Goal: Obtain resource: Obtain resource

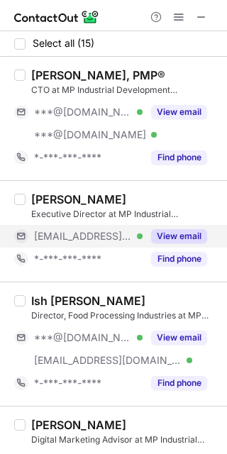
click at [181, 235] on button "View email" at bounding box center [179, 236] width 56 height 14
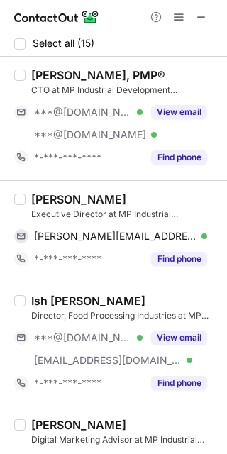
click at [99, 197] on div "Himanshu Prajapati" at bounding box center [78, 199] width 95 height 14
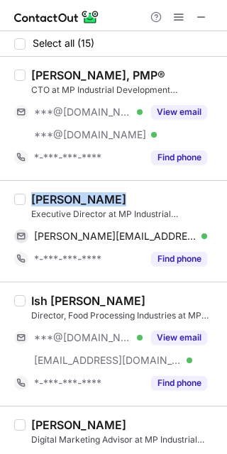
click at [99, 197] on div "Himanshu Prajapati" at bounding box center [78, 199] width 95 height 14
copy div "Himanshu Prajapati"
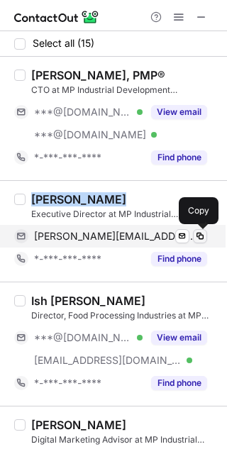
click at [198, 234] on span at bounding box center [199, 235] width 11 height 11
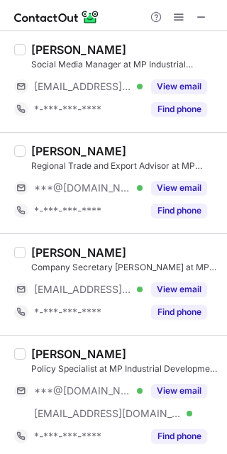
scroll to position [839, 0]
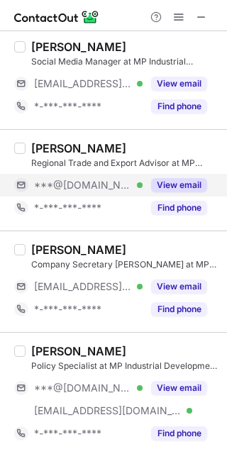
click at [174, 182] on button "View email" at bounding box center [179, 185] width 56 height 14
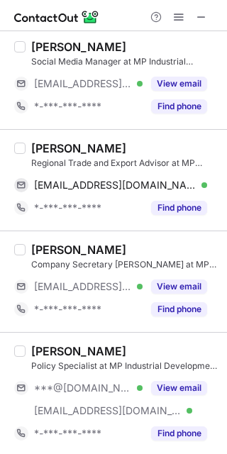
click at [86, 152] on div "Aayushi Jain" at bounding box center [78, 148] width 95 height 14
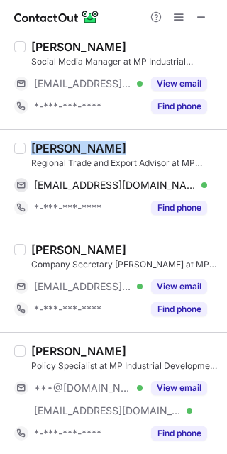
click at [86, 152] on div "Aayushi Jain" at bounding box center [78, 148] width 95 height 14
copy div "Aayushi Jain"
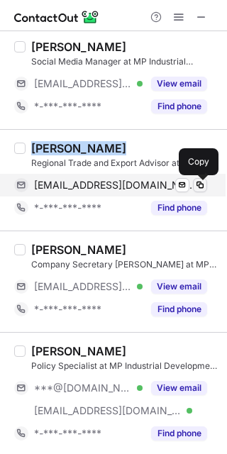
click at [198, 185] on span at bounding box center [199, 184] width 11 height 11
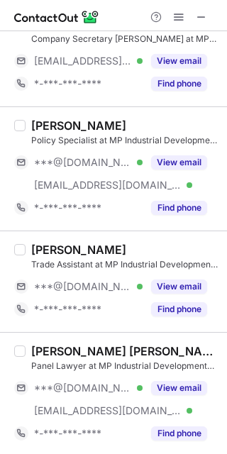
scroll to position [1149, 0]
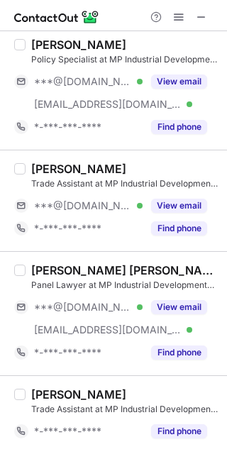
click at [73, 169] on div "Yogini Jain" at bounding box center [78, 169] width 95 height 14
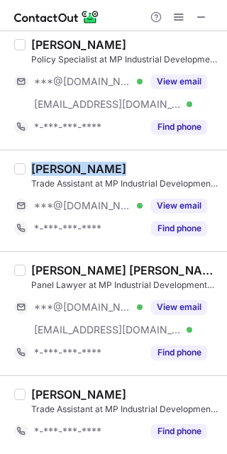
click at [73, 169] on div "Yogini Jain" at bounding box center [78, 169] width 95 height 14
copy div "Yogini Jain"
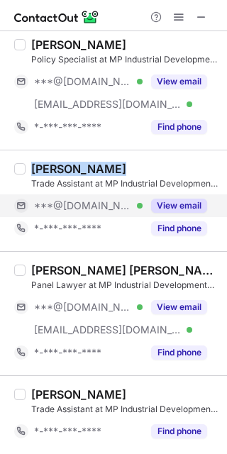
click at [198, 200] on button "View email" at bounding box center [179, 205] width 56 height 14
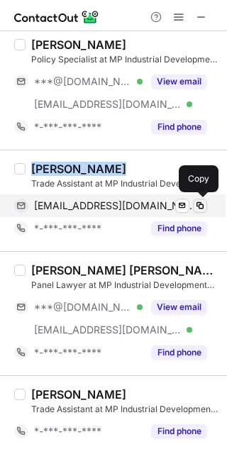
click at [201, 200] on span at bounding box center [199, 205] width 11 height 11
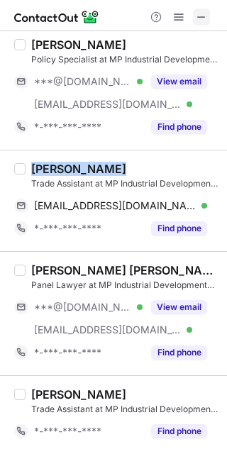
click at [198, 18] on span at bounding box center [201, 16] width 11 height 11
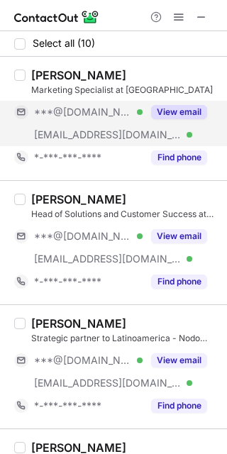
click at [181, 107] on button "View email" at bounding box center [179, 112] width 56 height 14
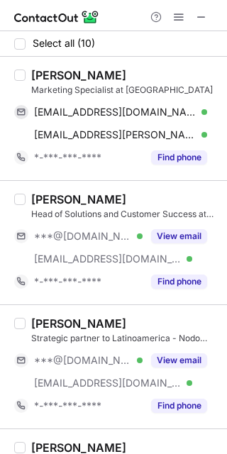
click at [74, 69] on div "Mukul Dongre" at bounding box center [78, 75] width 95 height 14
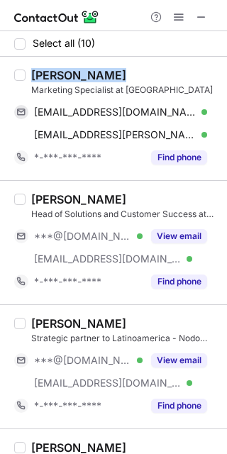
click at [74, 69] on div "Mukul Dongre" at bounding box center [78, 75] width 95 height 14
copy div "Mukul Dongre"
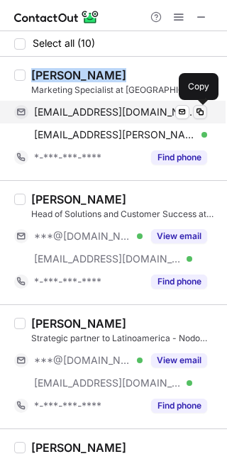
click at [202, 110] on span at bounding box center [199, 111] width 11 height 11
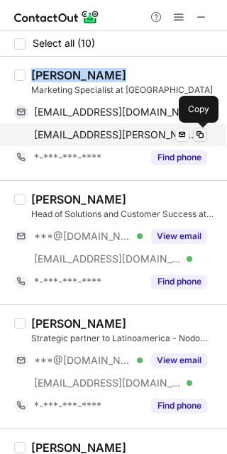
click at [202, 132] on span at bounding box center [199, 134] width 11 height 11
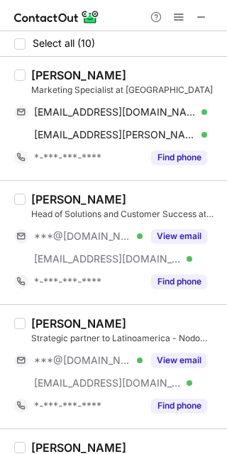
click at [74, 197] on div "Gautam Karajgi" at bounding box center [78, 199] width 95 height 14
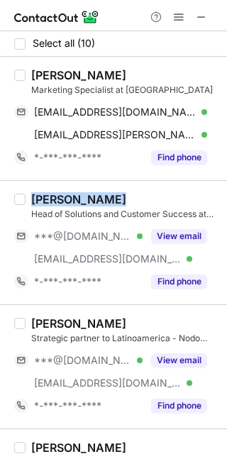
click at [74, 197] on div "Gautam Karajgi" at bounding box center [78, 199] width 95 height 14
copy div "Gautam Karajgi"
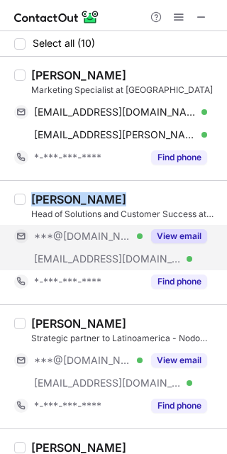
click at [191, 232] on button "View email" at bounding box center [179, 236] width 56 height 14
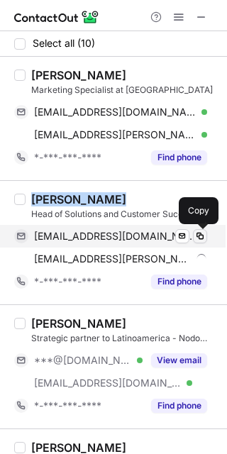
click at [198, 232] on span at bounding box center [199, 235] width 11 height 11
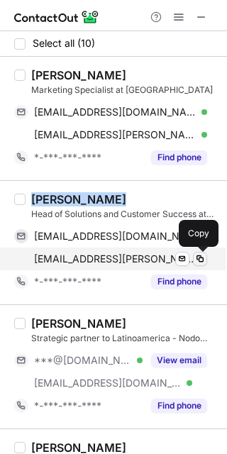
click at [201, 259] on span at bounding box center [199, 258] width 11 height 11
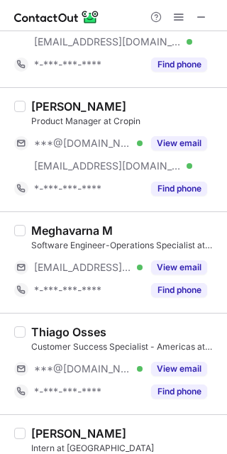
scroll to position [360, 0]
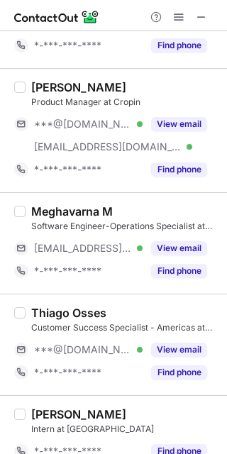
click at [85, 84] on div "Swetabh Saurav" at bounding box center [78, 87] width 95 height 14
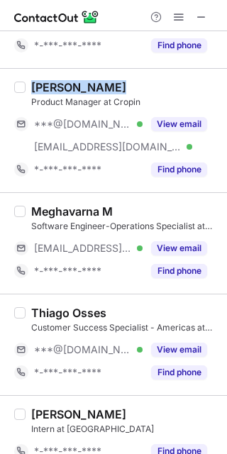
click at [85, 84] on div "Swetabh Saurav" at bounding box center [78, 87] width 95 height 14
copy div "Swetabh Saurav"
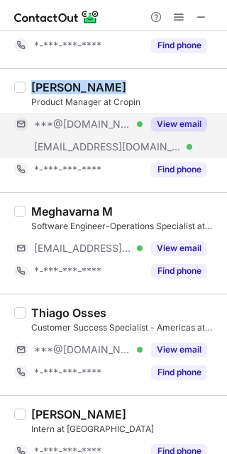
click at [168, 130] on button "View email" at bounding box center [179, 124] width 56 height 14
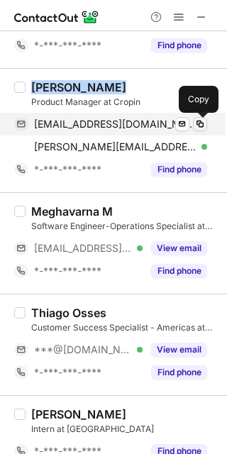
click at [203, 118] on span at bounding box center [199, 123] width 11 height 11
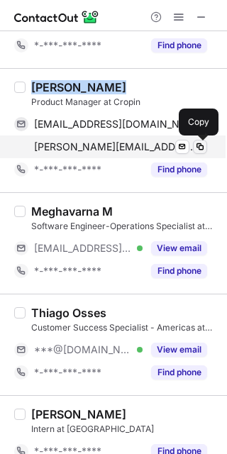
click at [198, 143] on span at bounding box center [199, 146] width 11 height 11
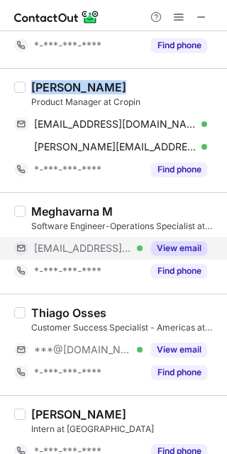
click at [179, 246] on button "View email" at bounding box center [179, 248] width 56 height 14
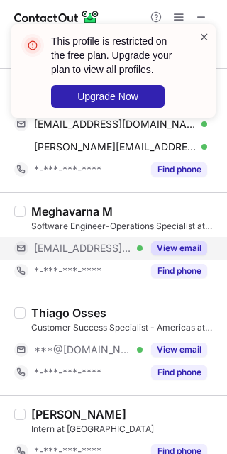
click at [203, 33] on span at bounding box center [203, 37] width 11 height 14
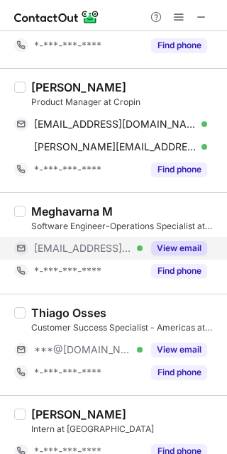
click at [176, 15] on span at bounding box center [178, 16] width 11 height 11
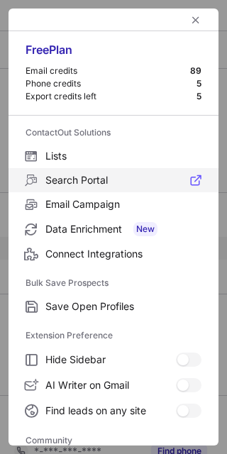
scroll to position [190, 0]
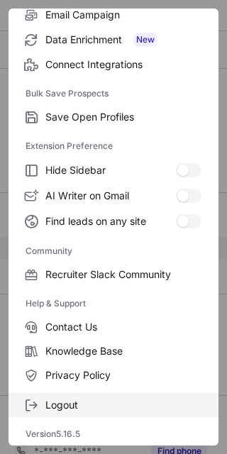
click at [91, 403] on span "Logout" at bounding box center [123, 404] width 156 height 13
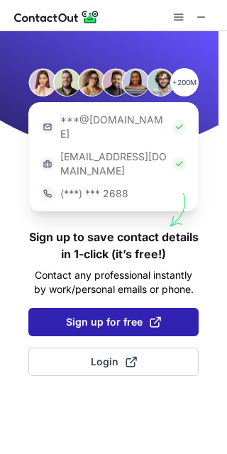
click at [133, 315] on span "Sign up for free" at bounding box center [113, 322] width 95 height 14
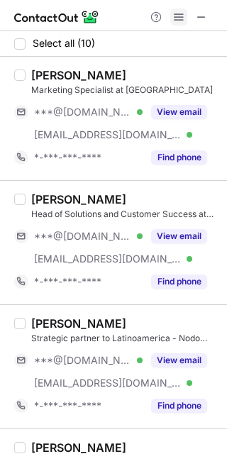
click at [179, 21] on span at bounding box center [178, 16] width 11 height 11
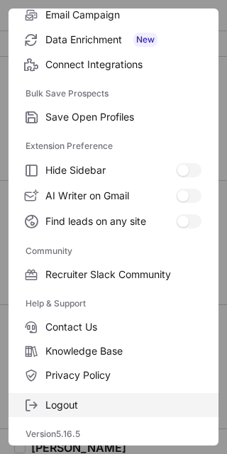
click at [79, 395] on label "Logout" at bounding box center [114, 405] width 210 height 24
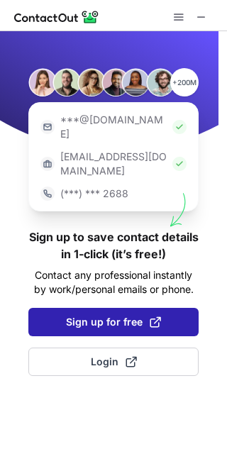
click at [128, 315] on span "Sign up for free" at bounding box center [113, 322] width 95 height 14
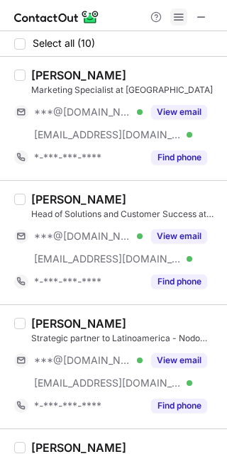
click at [176, 13] on span at bounding box center [178, 16] width 11 height 11
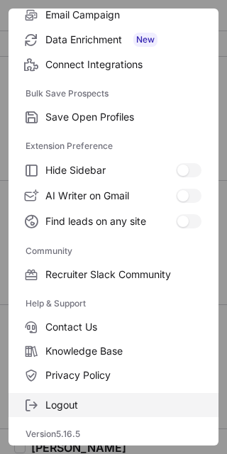
click at [67, 401] on span "Logout" at bounding box center [123, 404] width 156 height 13
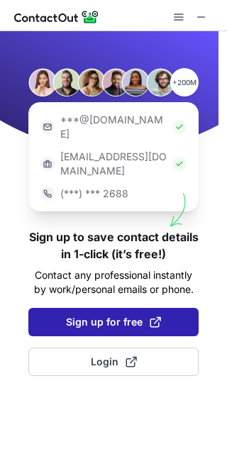
click at [116, 308] on button "Sign up for free" at bounding box center [113, 322] width 170 height 28
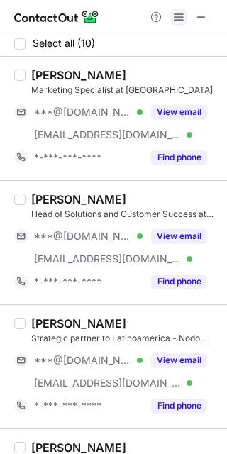
click at [181, 18] on span at bounding box center [178, 16] width 11 height 11
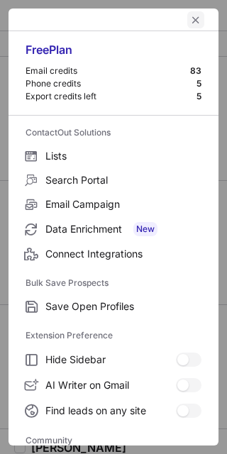
click at [190, 19] on span "left-button" at bounding box center [195, 19] width 11 height 11
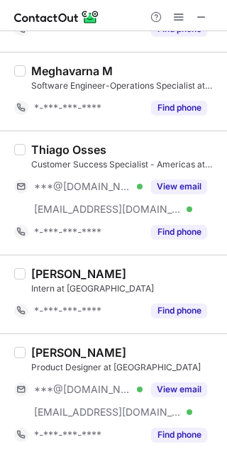
scroll to position [502, 0]
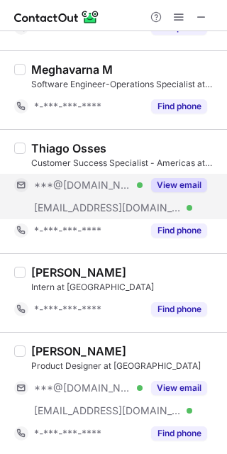
click at [178, 181] on button "View email" at bounding box center [179, 185] width 56 height 14
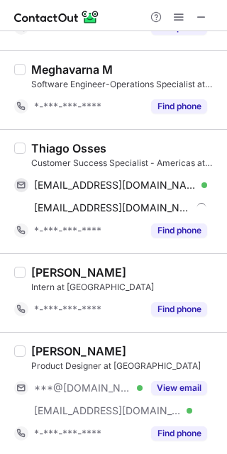
click at [81, 149] on div "Thiago Osses" at bounding box center [68, 148] width 75 height 14
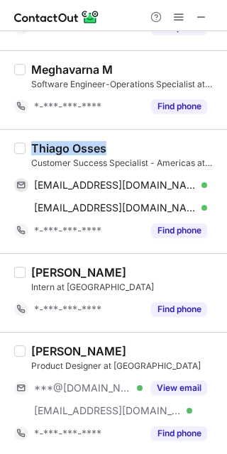
copy div "Thiago Osses"
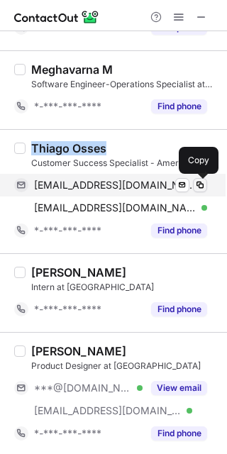
click at [203, 184] on span at bounding box center [199, 184] width 11 height 11
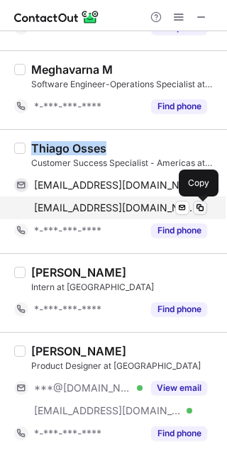
click at [199, 203] on span at bounding box center [199, 207] width 11 height 11
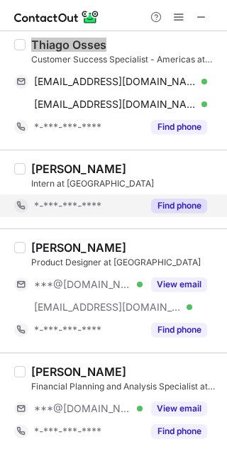
scroll to position [607, 0]
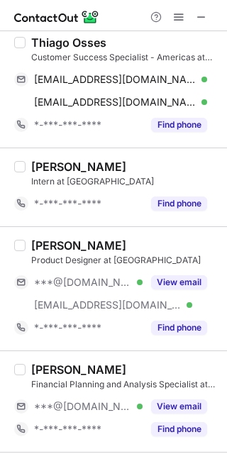
click at [79, 240] on div "Aditi Bathija" at bounding box center [78, 245] width 95 height 14
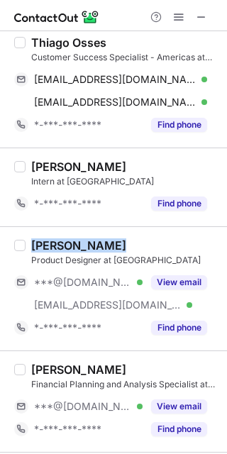
click at [79, 240] on div "Aditi Bathija" at bounding box center [78, 245] width 95 height 14
copy div "Aditi Bathija"
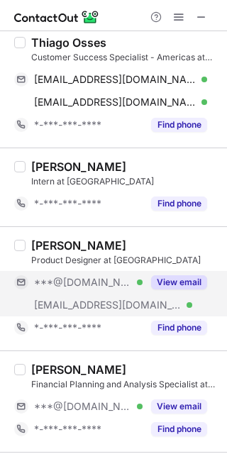
click at [179, 274] on div "View email" at bounding box center [174, 282] width 64 height 23
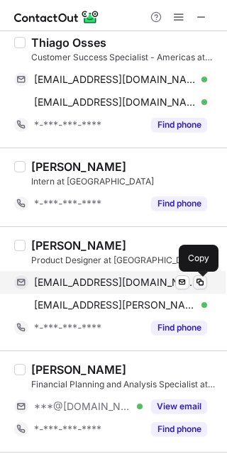
click at [203, 280] on span at bounding box center [199, 281] width 11 height 11
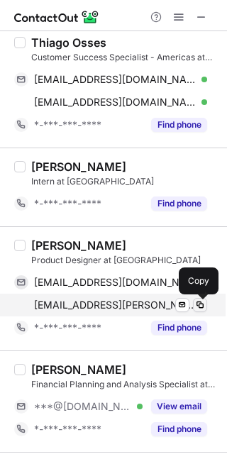
click at [198, 305] on span at bounding box center [199, 304] width 11 height 11
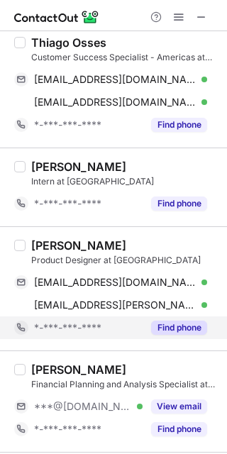
scroll to position [709, 0]
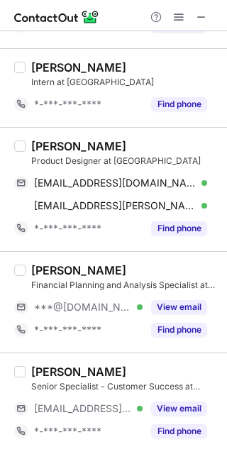
click at [60, 372] on div "Sourish dhar" at bounding box center [78, 371] width 95 height 14
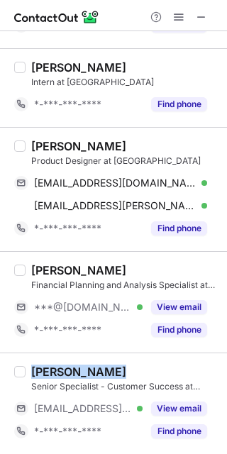
click at [60, 372] on div "Sourish dhar" at bounding box center [78, 371] width 95 height 14
copy div "Sourish dhar"
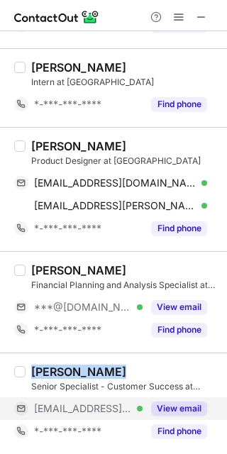
click at [188, 406] on button "View email" at bounding box center [179, 408] width 56 height 14
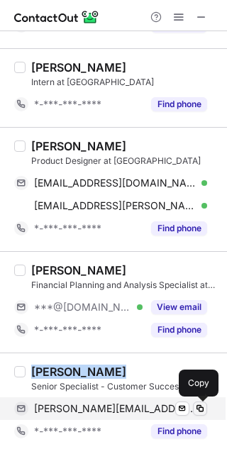
click at [198, 406] on span at bounding box center [199, 407] width 11 height 11
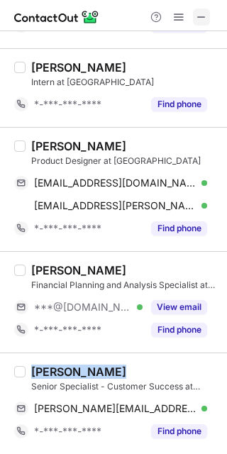
click at [201, 16] on span at bounding box center [201, 16] width 11 height 11
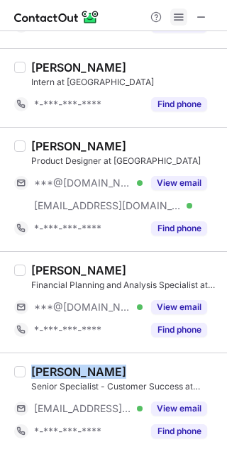
click at [181, 13] on span at bounding box center [178, 16] width 11 height 11
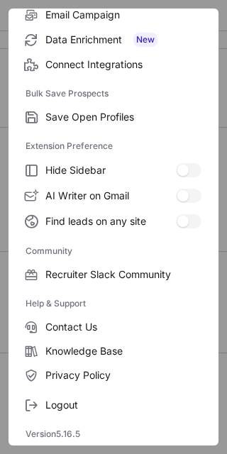
scroll to position [0, 0]
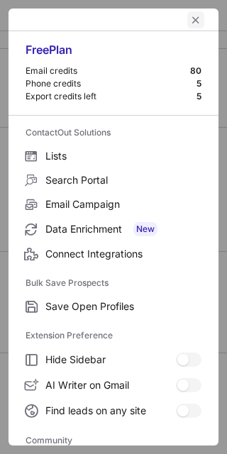
click at [190, 21] on span "left-button" at bounding box center [195, 19] width 11 height 11
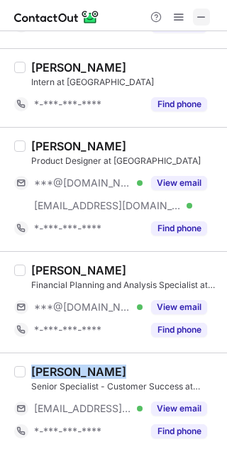
click at [204, 18] on span at bounding box center [201, 16] width 11 height 11
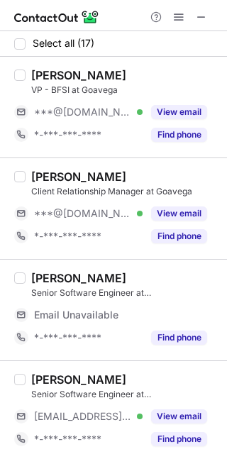
click at [126, 175] on div "[PERSON_NAME]" at bounding box center [78, 176] width 95 height 14
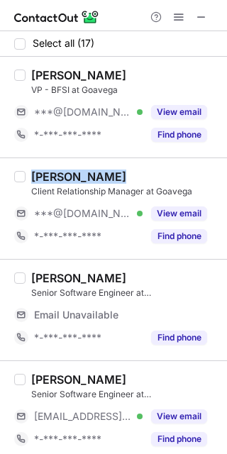
click at [126, 175] on div "[PERSON_NAME]" at bounding box center [78, 176] width 95 height 14
copy div "[PERSON_NAME]"
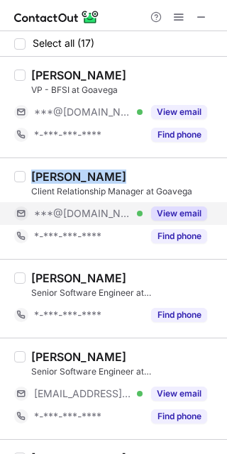
click at [185, 210] on button "View email" at bounding box center [179, 213] width 56 height 14
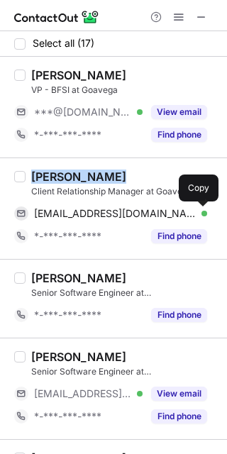
click at [203, 211] on span at bounding box center [199, 213] width 11 height 11
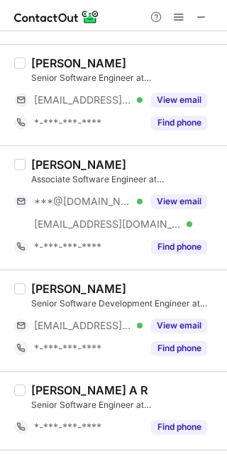
scroll to position [295, 0]
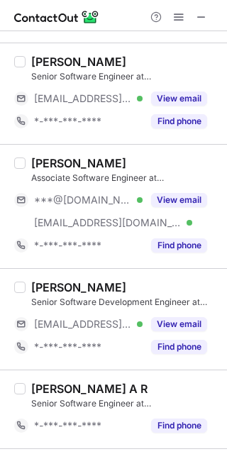
click at [81, 61] on div "[PERSON_NAME]" at bounding box center [78, 62] width 95 height 14
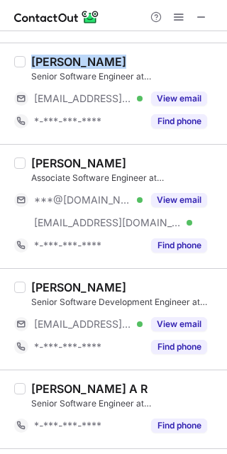
click at [81, 61] on div "[PERSON_NAME]" at bounding box center [78, 62] width 95 height 14
copy div "[PERSON_NAME]"
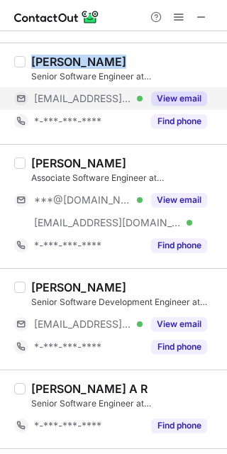
click at [179, 95] on button "View email" at bounding box center [179, 98] width 56 height 14
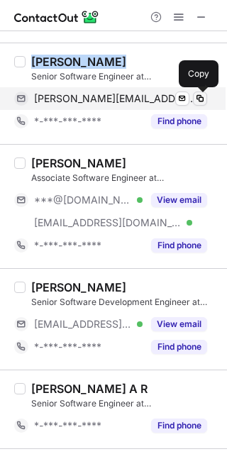
click at [198, 95] on span at bounding box center [199, 98] width 11 height 11
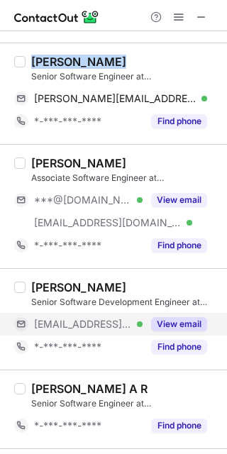
click at [172, 321] on button "View email" at bounding box center [179, 324] width 56 height 14
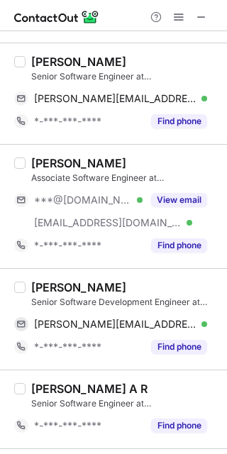
click at [88, 287] on div "[PERSON_NAME]" at bounding box center [78, 287] width 95 height 14
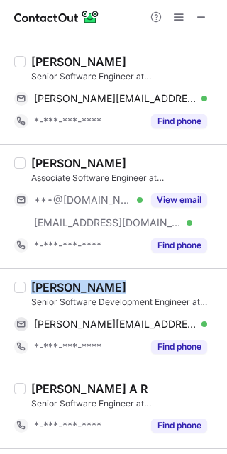
click at [88, 287] on div "[PERSON_NAME]" at bounding box center [78, 287] width 95 height 14
copy div "[PERSON_NAME]"
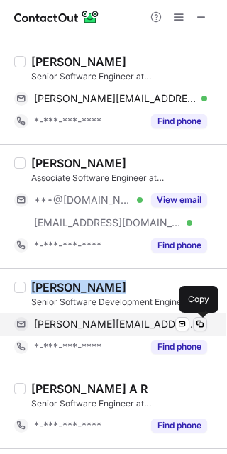
click at [201, 322] on span at bounding box center [199, 323] width 11 height 11
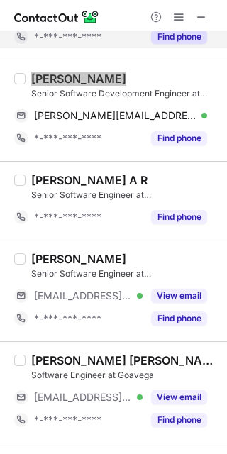
scroll to position [509, 0]
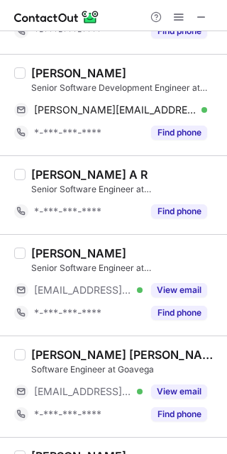
click at [85, 254] on div "[PERSON_NAME]" at bounding box center [78, 253] width 95 height 14
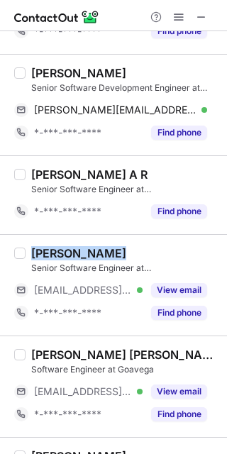
click at [85, 254] on div "[PERSON_NAME]" at bounding box center [78, 253] width 95 height 14
copy div "[PERSON_NAME]"
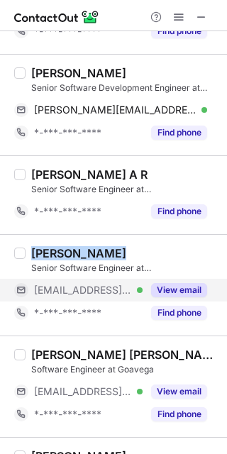
click at [189, 295] on button "View email" at bounding box center [179, 290] width 56 height 14
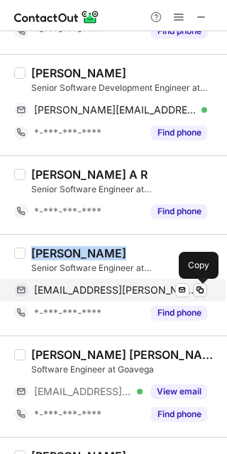
click at [199, 288] on span at bounding box center [199, 289] width 11 height 11
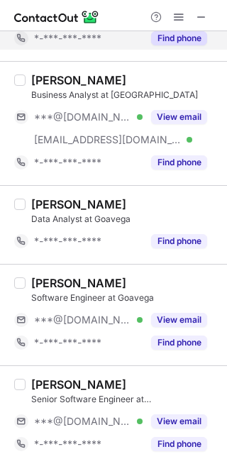
scroll to position [885, 0]
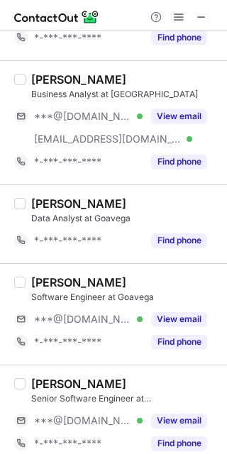
click at [77, 76] on div "[PERSON_NAME]" at bounding box center [78, 79] width 95 height 14
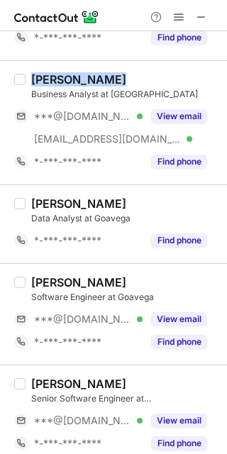
click at [77, 76] on div "[PERSON_NAME]" at bounding box center [78, 79] width 95 height 14
copy div "[PERSON_NAME]"
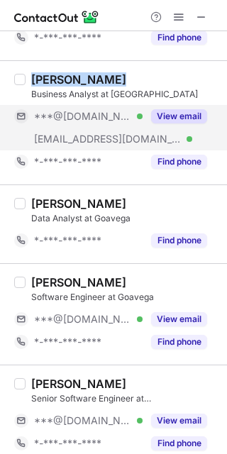
click at [191, 115] on button "View email" at bounding box center [179, 116] width 56 height 14
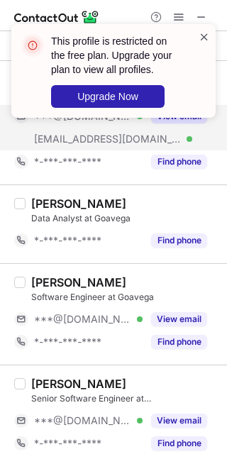
click at [204, 36] on span at bounding box center [203, 37] width 11 height 14
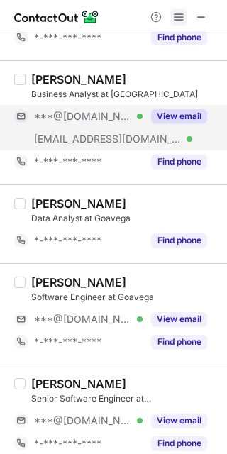
click at [176, 16] on span at bounding box center [178, 16] width 11 height 11
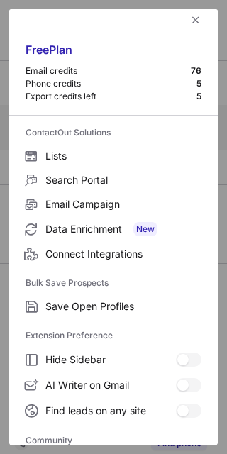
scroll to position [190, 0]
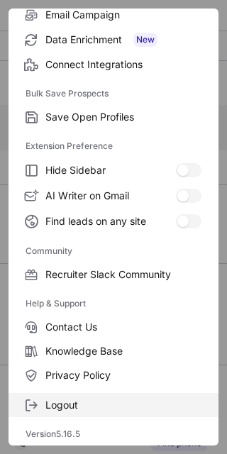
click at [77, 398] on span "Logout" at bounding box center [123, 404] width 156 height 13
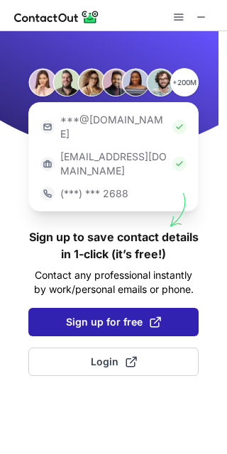
click at [108, 315] on span "Sign up for free" at bounding box center [113, 322] width 95 height 14
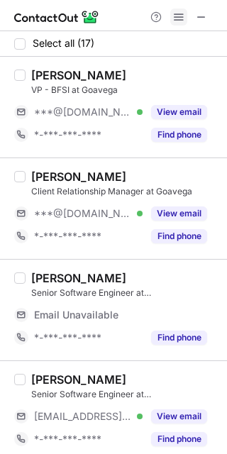
click at [174, 11] on span at bounding box center [178, 16] width 11 height 11
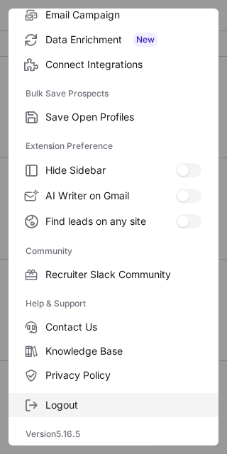
click at [74, 407] on span "Logout" at bounding box center [123, 404] width 156 height 13
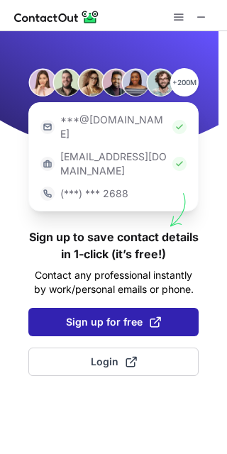
click at [100, 308] on button "Sign up for free" at bounding box center [113, 322] width 170 height 28
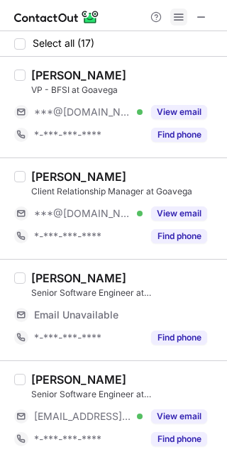
click at [181, 16] on span at bounding box center [178, 16] width 11 height 11
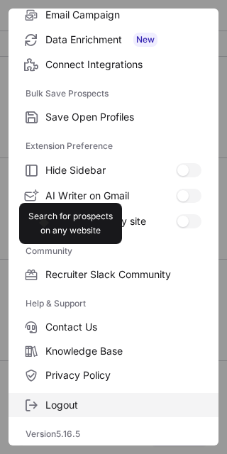
click at [63, 407] on span "Logout" at bounding box center [123, 404] width 156 height 13
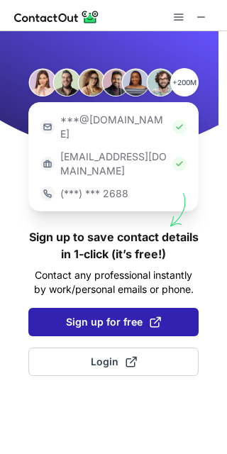
click at [96, 315] on span "Sign up for free" at bounding box center [113, 322] width 95 height 14
click at [119, 315] on span "Sign up for free" at bounding box center [113, 322] width 95 height 14
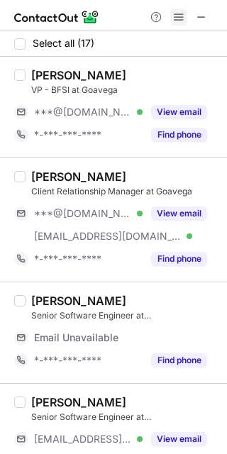
click at [173, 21] on span at bounding box center [178, 16] width 11 height 11
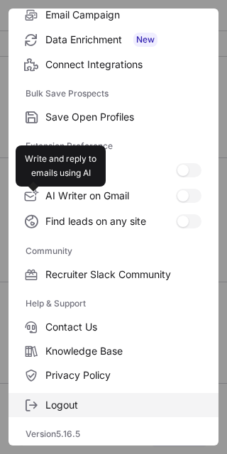
click at [69, 410] on label "Logout" at bounding box center [114, 405] width 210 height 24
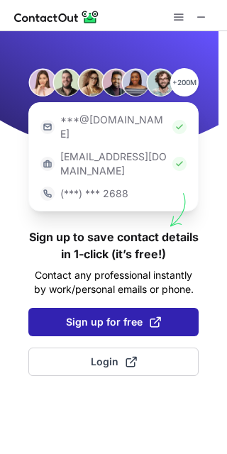
click at [105, 315] on span "Sign up for free" at bounding box center [113, 322] width 95 height 14
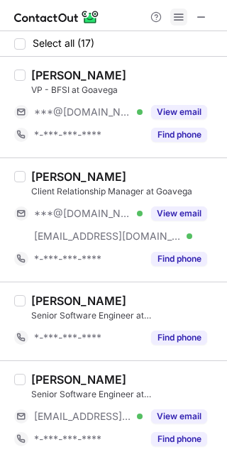
click at [181, 21] on span at bounding box center [178, 16] width 11 height 11
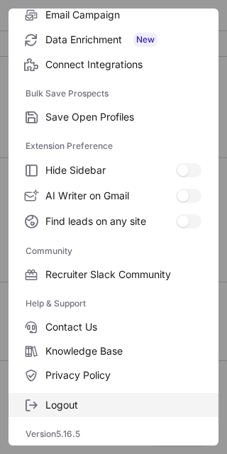
click at [76, 407] on span "Logout" at bounding box center [123, 404] width 156 height 13
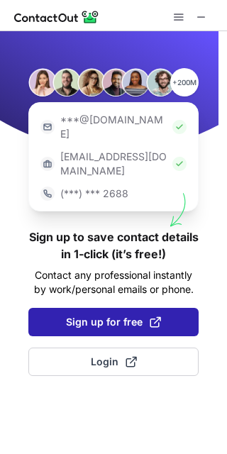
click at [103, 315] on span "Sign up for free" at bounding box center [113, 322] width 95 height 14
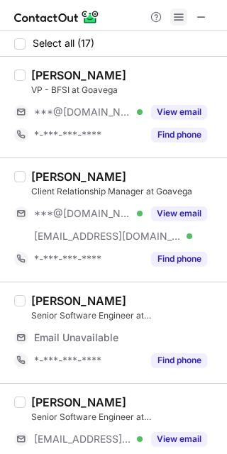
click at [176, 11] on span at bounding box center [178, 16] width 11 height 11
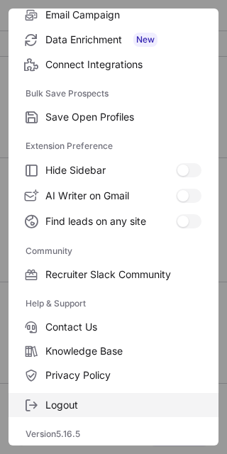
click at [64, 405] on span "Logout" at bounding box center [123, 404] width 156 height 13
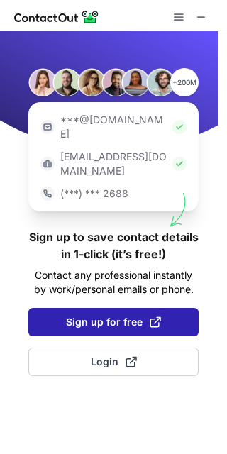
click at [85, 315] on span "Sign up for free" at bounding box center [113, 322] width 95 height 14
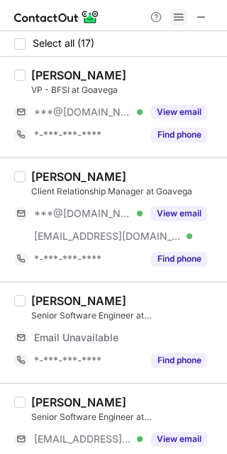
click at [182, 16] on span at bounding box center [178, 16] width 11 height 11
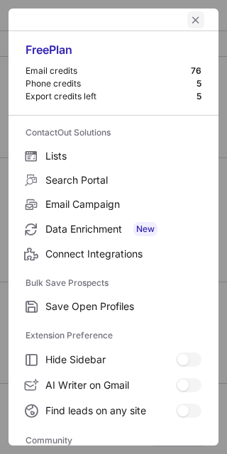
click at [190, 16] on span "left-button" at bounding box center [195, 19] width 11 height 11
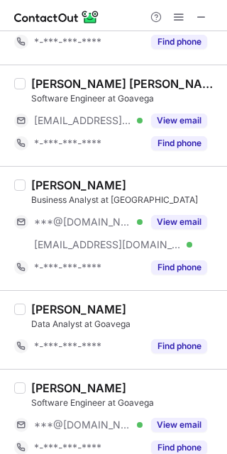
scroll to position [803, 0]
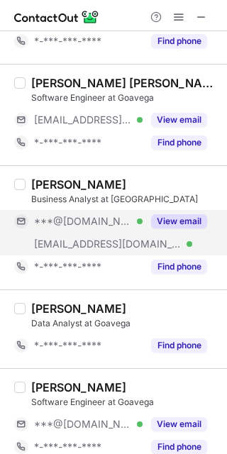
click at [176, 225] on button "View email" at bounding box center [179, 221] width 56 height 14
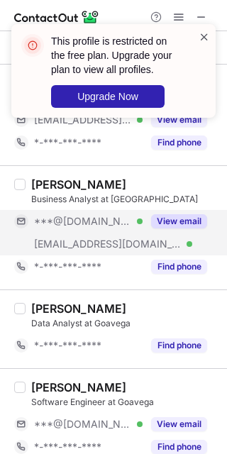
click at [205, 33] on span at bounding box center [203, 37] width 11 height 14
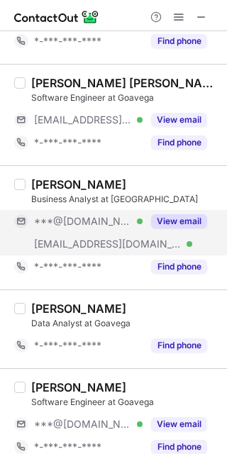
click at [178, 13] on div "This profile is restricted on the free plan. Upgrade your plan to view all prof…" at bounding box center [113, 24] width 227 height 28
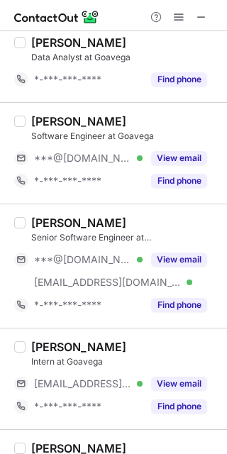
scroll to position [1073, 0]
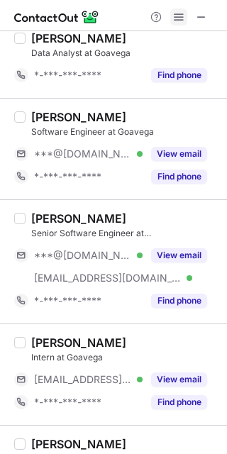
click at [181, 11] on span at bounding box center [178, 16] width 11 height 11
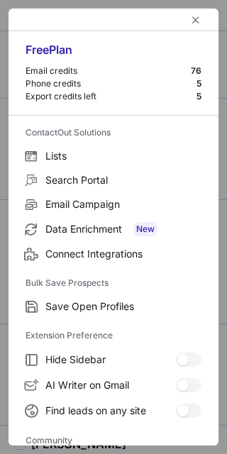
scroll to position [190, 0]
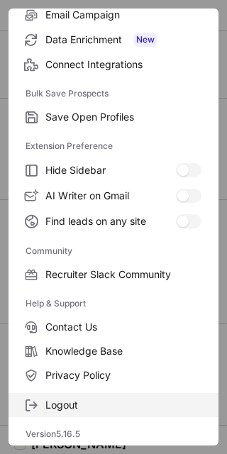
click at [62, 407] on span "Logout" at bounding box center [123, 404] width 156 height 13
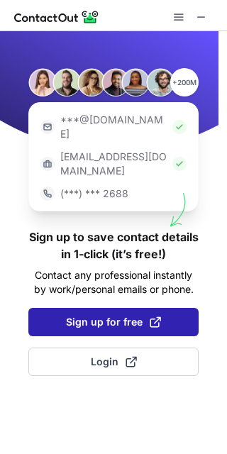
click at [118, 315] on span "Sign up for free" at bounding box center [113, 322] width 95 height 14
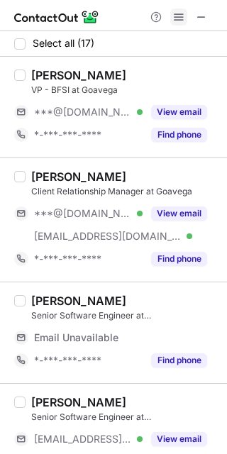
click at [171, 11] on button at bounding box center [178, 17] width 17 height 17
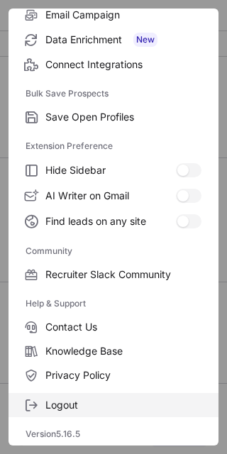
click at [80, 401] on span "Logout" at bounding box center [123, 404] width 156 height 13
